Goal: Task Accomplishment & Management: Use online tool/utility

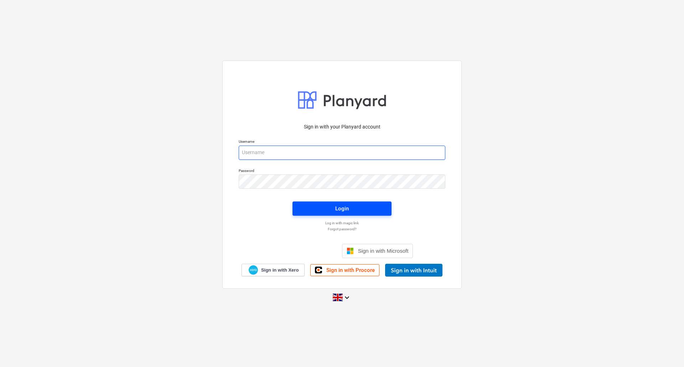
type input "[EMAIL_ADDRESS][DOMAIN_NAME]"
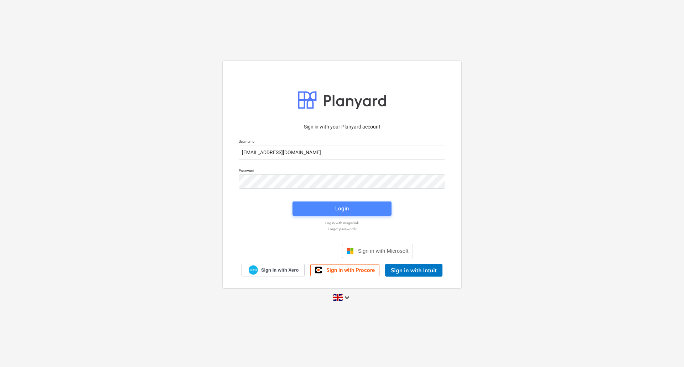
click at [347, 212] on div "Login" at bounding box center [342, 208] width 14 height 9
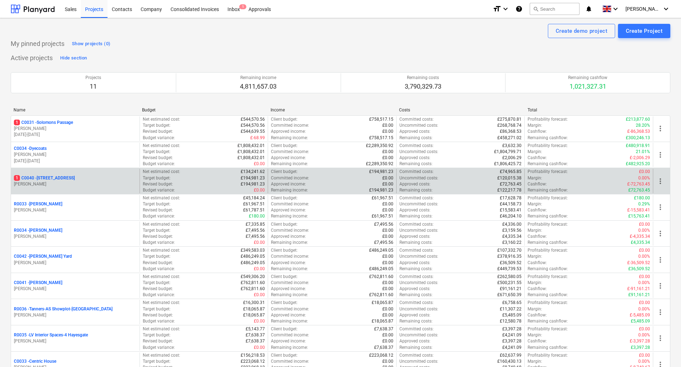
click at [57, 179] on p "[STREET_ADDRESS]" at bounding box center [44, 178] width 61 height 6
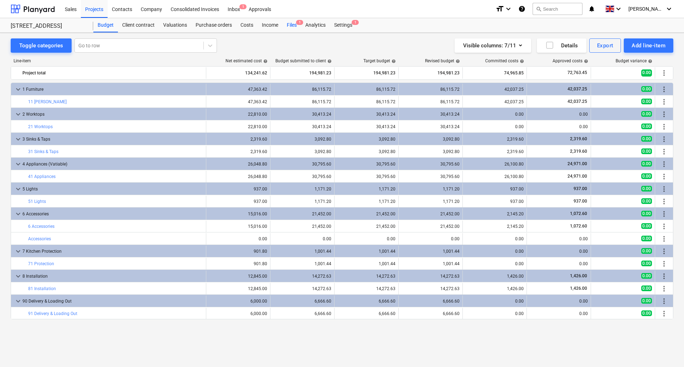
click at [296, 25] on div "Files 1" at bounding box center [291, 25] width 19 height 14
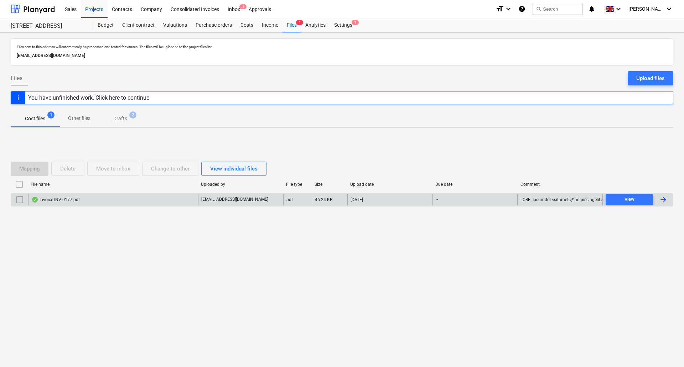
click at [133, 202] on div "Invoice INV-0177.pdf" at bounding box center [113, 199] width 170 height 11
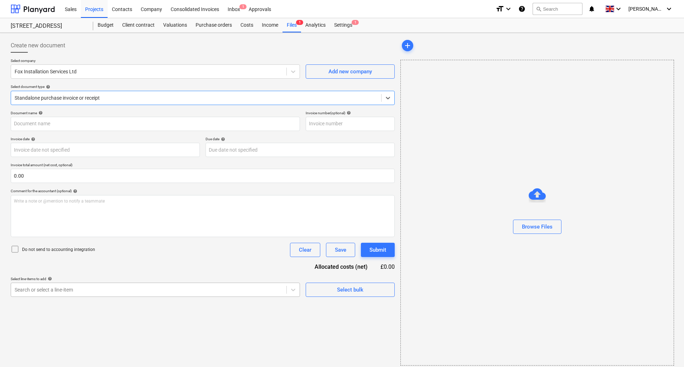
type input "INV-0177"
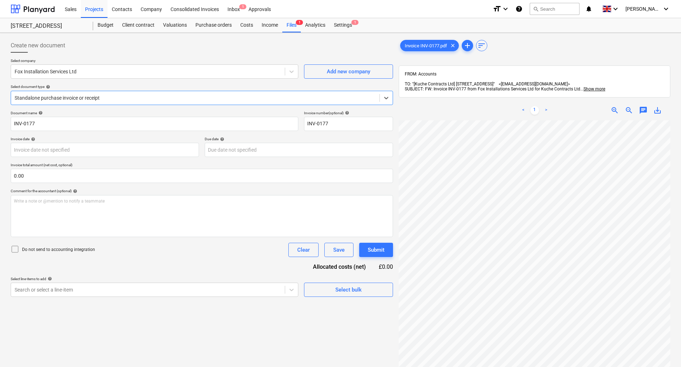
click at [15, 248] on icon at bounding box center [15, 249] width 9 height 9
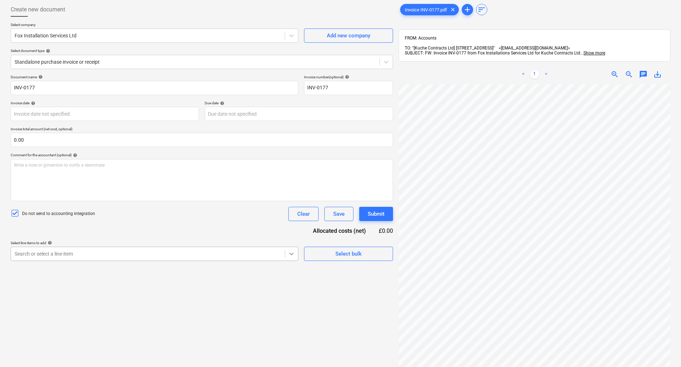
click at [292, 293] on body "Sales Projects Contacts Company Consolidated Invoices Inbox 1 Approvals format_…" at bounding box center [340, 147] width 681 height 367
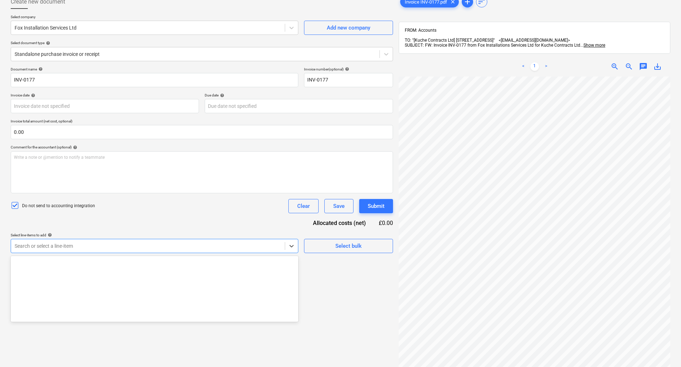
scroll to position [210, 0]
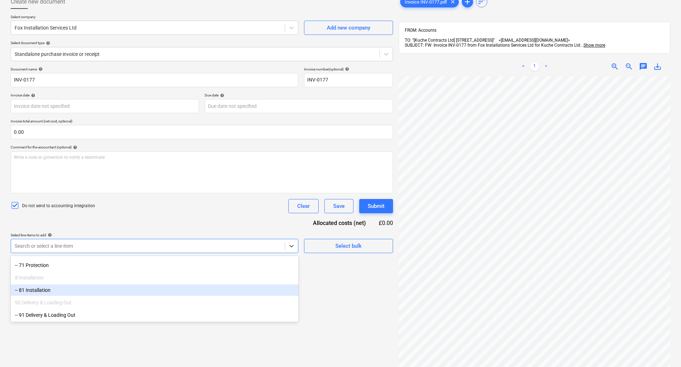
click at [82, 292] on div "-- 81 Installation" at bounding box center [155, 290] width 288 height 11
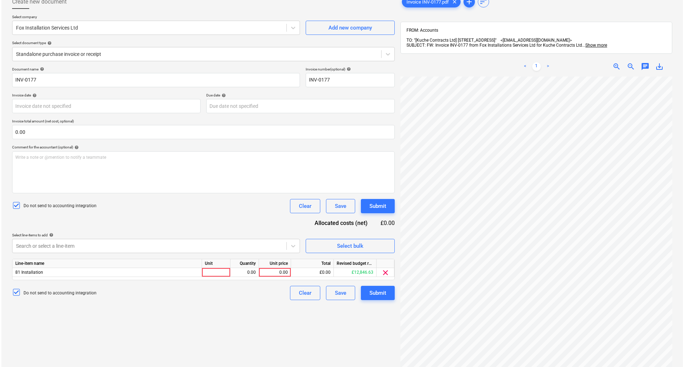
scroll to position [108, 50]
click at [215, 274] on div at bounding box center [215, 272] width 28 height 9
type input "pcs"
click at [239, 271] on div "0.00" at bounding box center [243, 272] width 22 height 9
type input "1"
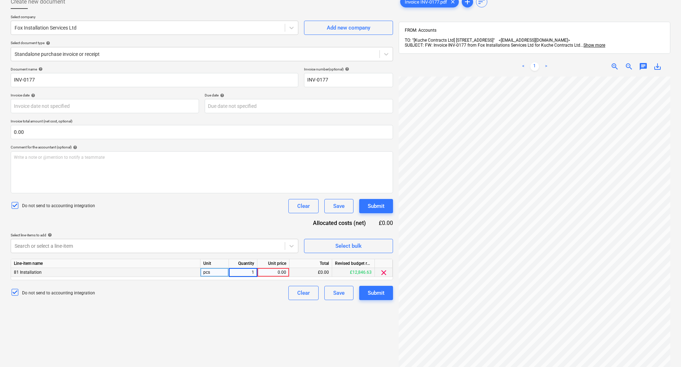
click at [265, 272] on div "0.00" at bounding box center [273, 272] width 26 height 9
type input "832"
click at [381, 289] on div "Submit" at bounding box center [376, 292] width 17 height 9
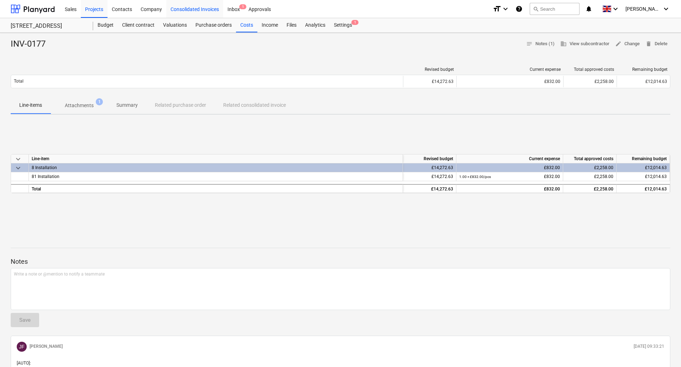
click at [193, 7] on div "Consolidated Invoices" at bounding box center [194, 9] width 57 height 18
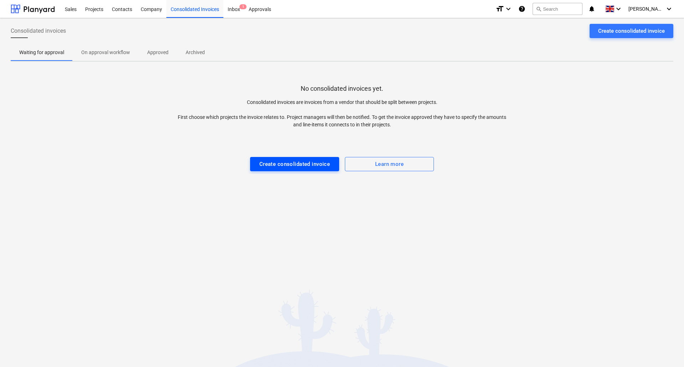
click at [273, 161] on div "Create consolidated invoice" at bounding box center [294, 164] width 71 height 9
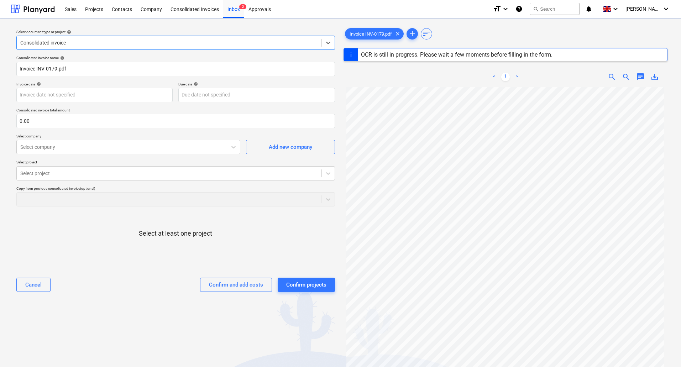
type input "INV-0179"
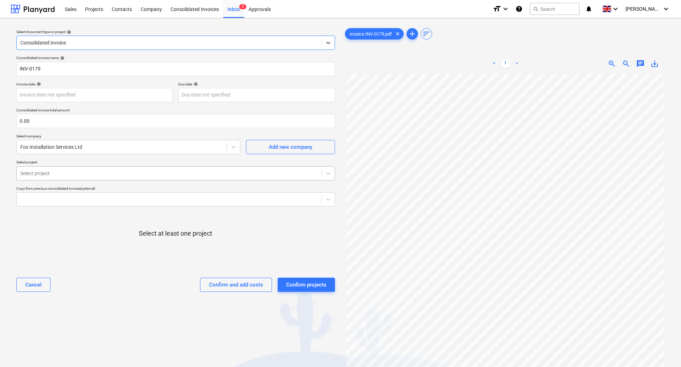
click at [155, 174] on div at bounding box center [169, 173] width 298 height 7
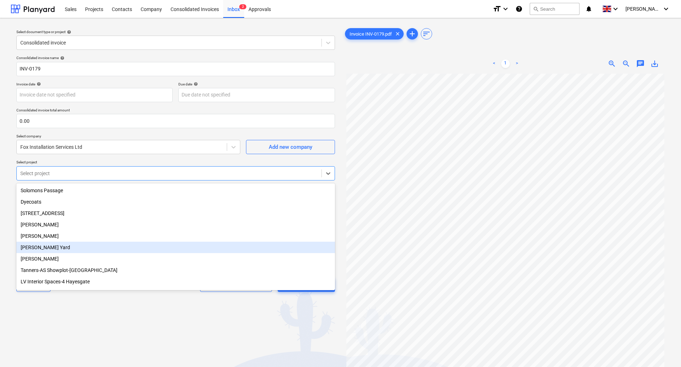
click at [45, 251] on div "[PERSON_NAME] Yard" at bounding box center [175, 247] width 319 height 11
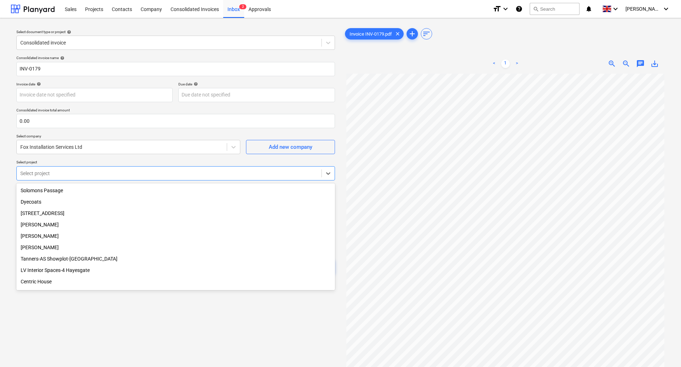
click at [51, 286] on div "Centric House" at bounding box center [175, 281] width 319 height 11
click at [78, 317] on div "Select document type or project help Consolidated invoice Consolidated invoice …" at bounding box center [176, 224] width 330 height 400
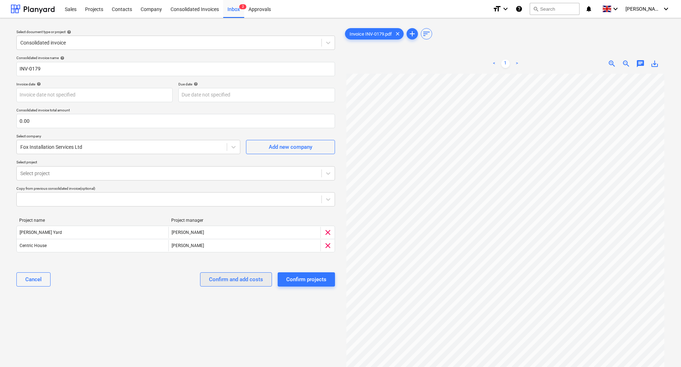
click at [220, 280] on div "Confirm and add costs" at bounding box center [236, 279] width 54 height 9
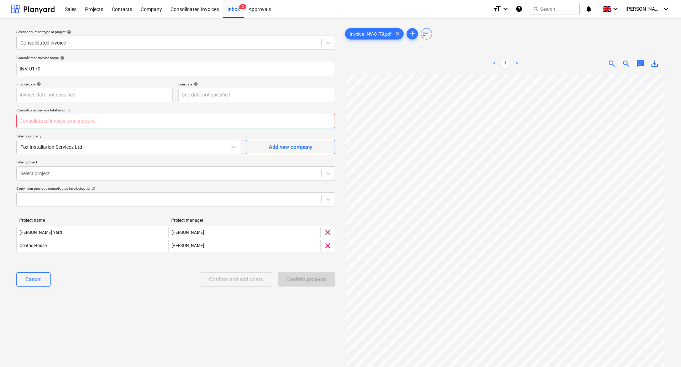
click at [101, 125] on input "text" at bounding box center [175, 121] width 319 height 14
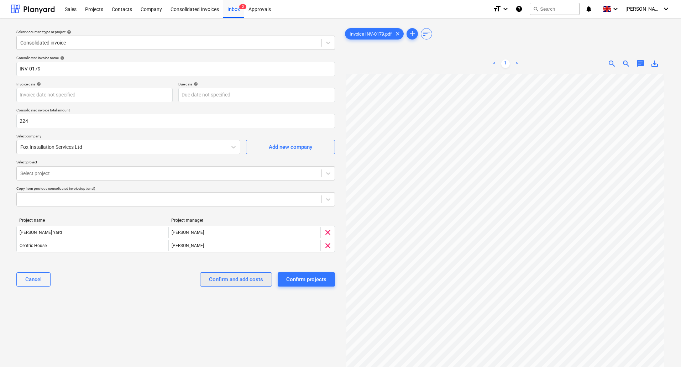
type input "224.00"
click at [232, 278] on div "Confirm and add costs" at bounding box center [236, 279] width 54 height 9
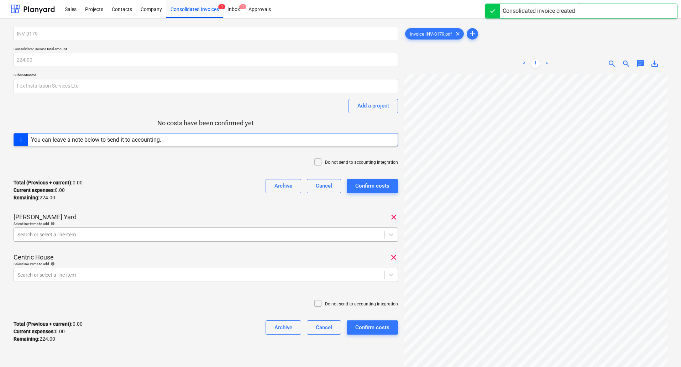
click at [147, 232] on div at bounding box center [199, 234] width 364 height 7
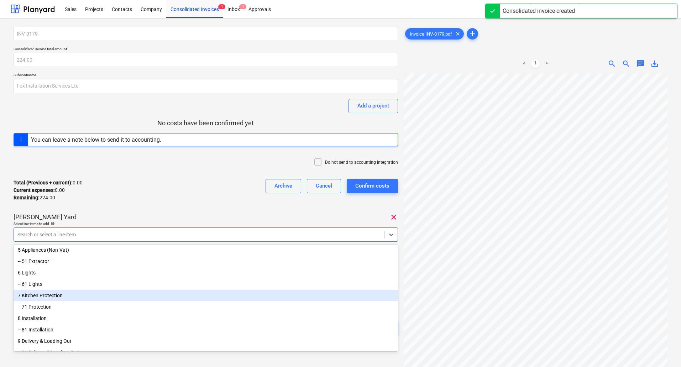
scroll to position [108, 0]
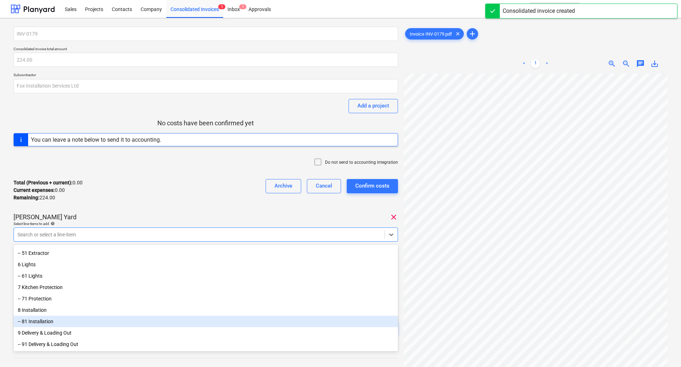
click at [100, 319] on div "-- 81 Installation" at bounding box center [206, 321] width 385 height 11
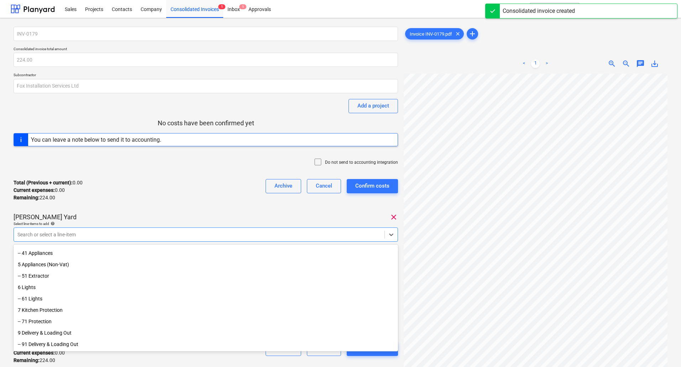
scroll to position [84, 0]
click at [198, 214] on div "[PERSON_NAME] Yard clear" at bounding box center [206, 217] width 385 height 9
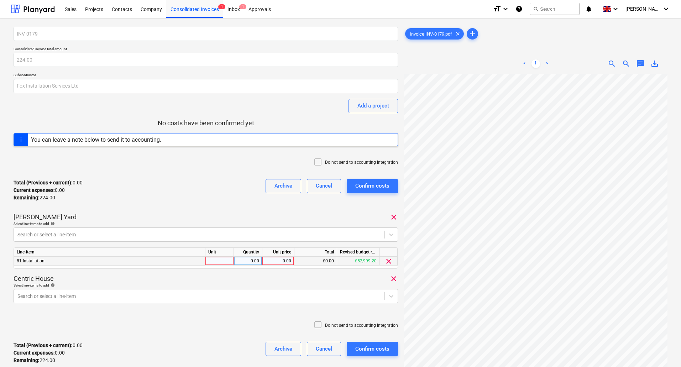
click at [219, 261] on div at bounding box center [220, 261] width 28 height 9
type input "pcs"
click at [250, 258] on div "0.00" at bounding box center [248, 261] width 22 height 9
type input "1"
click at [269, 258] on div "0.00" at bounding box center [278, 261] width 26 height 9
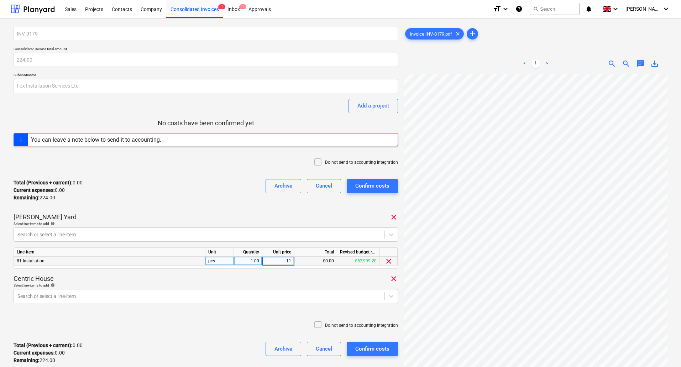
type input "112"
click at [270, 292] on body "Sales Projects Contacts Company Consolidated Invoices 1 Inbox 1 Approvals forma…" at bounding box center [340, 183] width 681 height 367
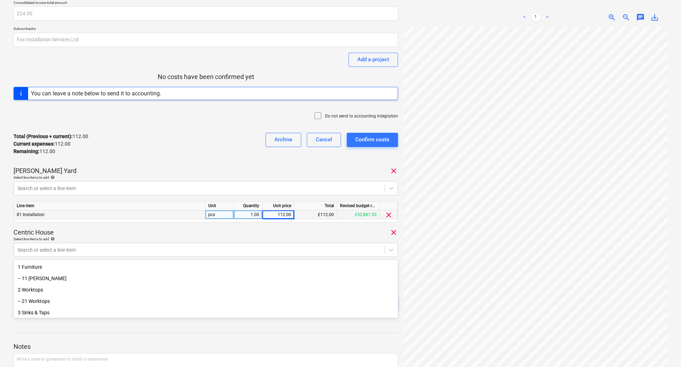
scroll to position [49, 0]
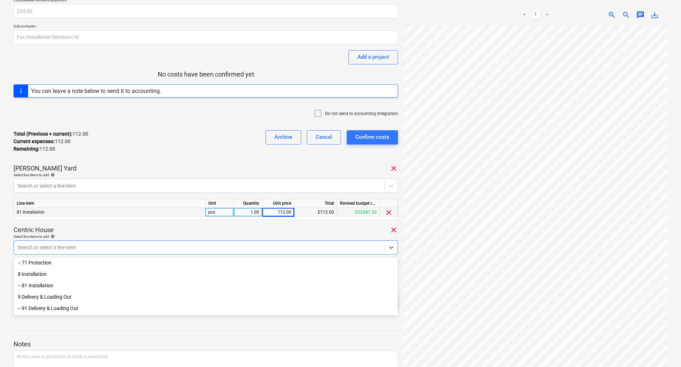
click at [66, 285] on div "-- 81 Installation" at bounding box center [206, 285] width 385 height 11
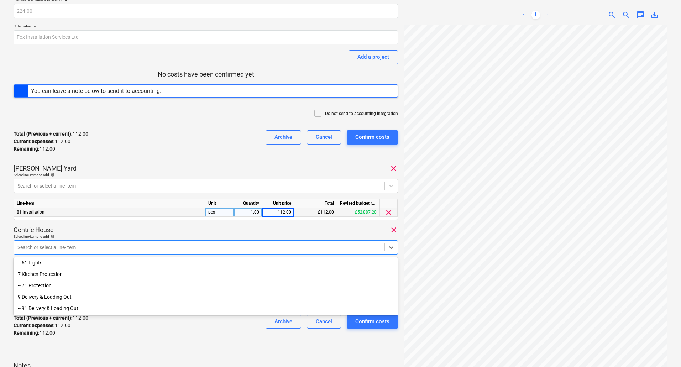
click at [145, 336] on div "Total (Previous + current) : 112.00 Current expenses : 112.00 Remaining : 112.0…" at bounding box center [206, 326] width 385 height 34
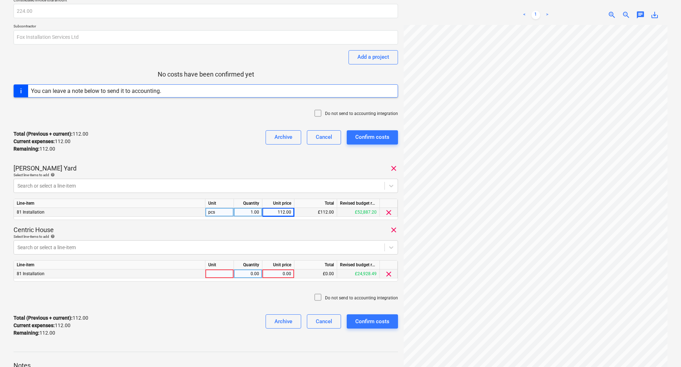
click at [217, 278] on div at bounding box center [220, 274] width 28 height 9
type input "pcs"
click at [253, 275] on div "0.00" at bounding box center [248, 274] width 22 height 9
type input "1"
drag, startPoint x: 275, startPoint y: 275, endPoint x: 278, endPoint y: 288, distance: 13.6
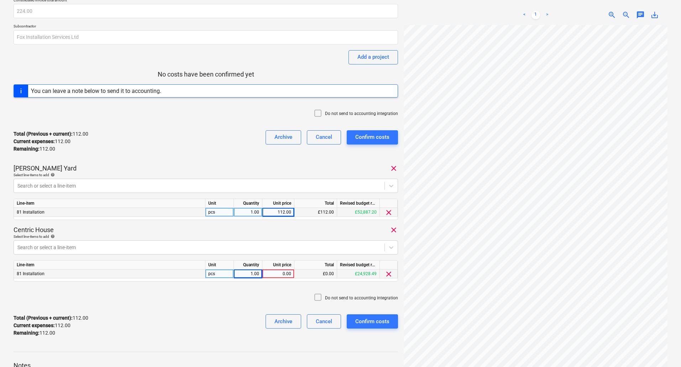
click at [275, 276] on div "0.00" at bounding box center [278, 274] width 26 height 9
type input "112"
click at [322, 296] on icon at bounding box center [318, 297] width 9 height 9
click at [374, 322] on div "Confirm costs" at bounding box center [372, 321] width 34 height 9
